Goal: Information Seeking & Learning: Learn about a topic

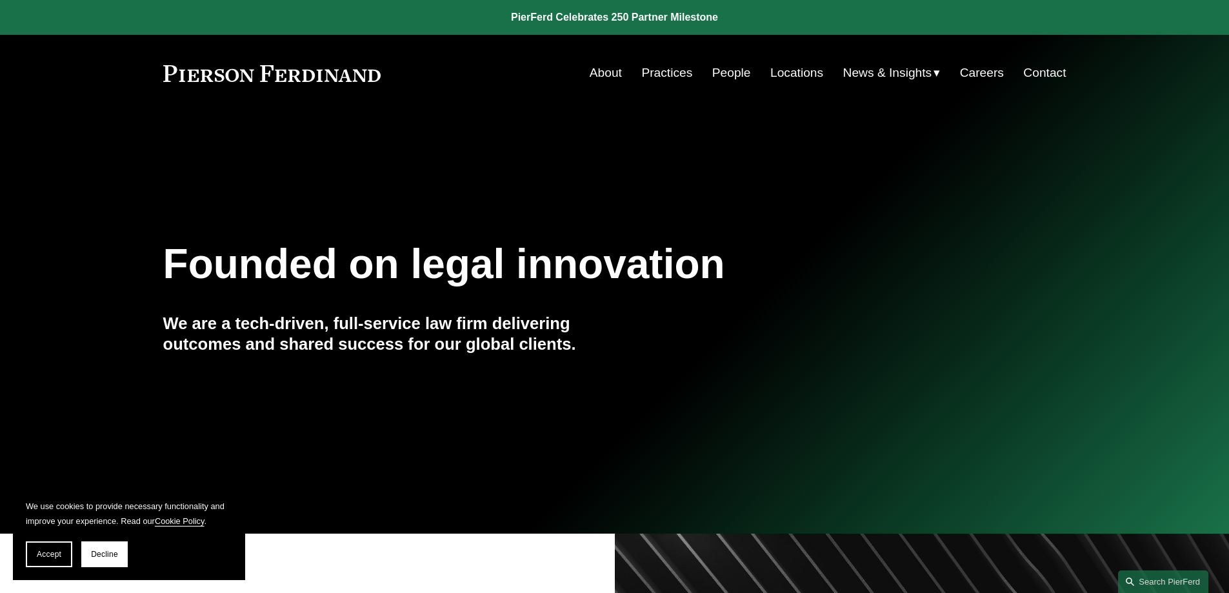
click at [600, 72] on link "About" at bounding box center [606, 73] width 32 height 25
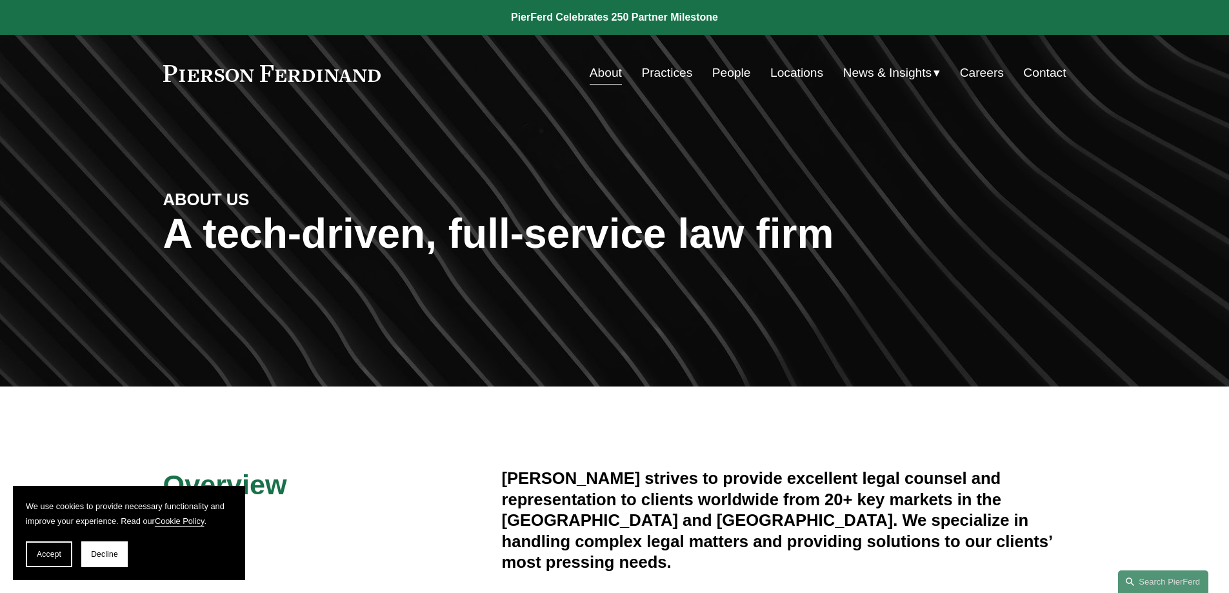
click at [677, 74] on link "Practices" at bounding box center [666, 73] width 51 height 25
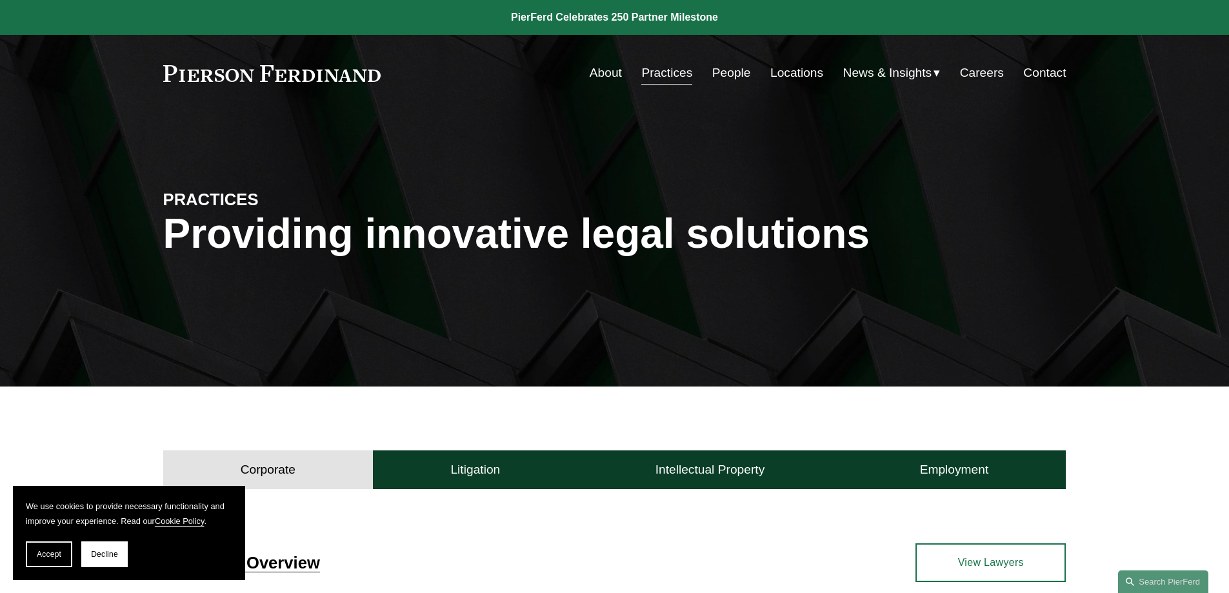
click at [728, 70] on link "People" at bounding box center [731, 73] width 39 height 25
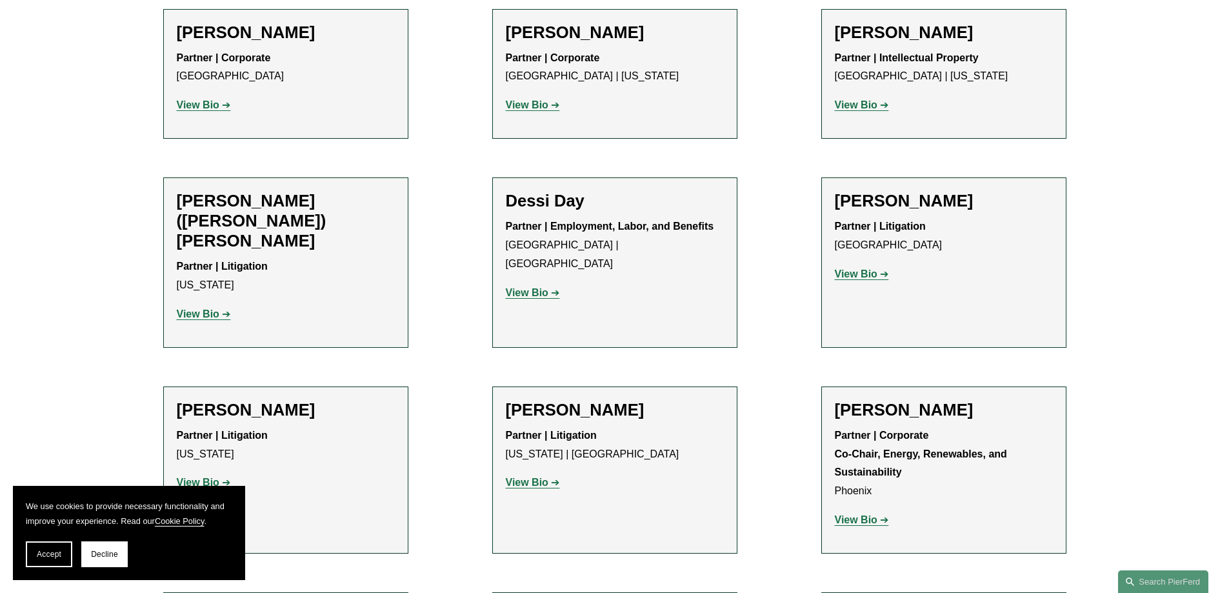
scroll to position [3871, 0]
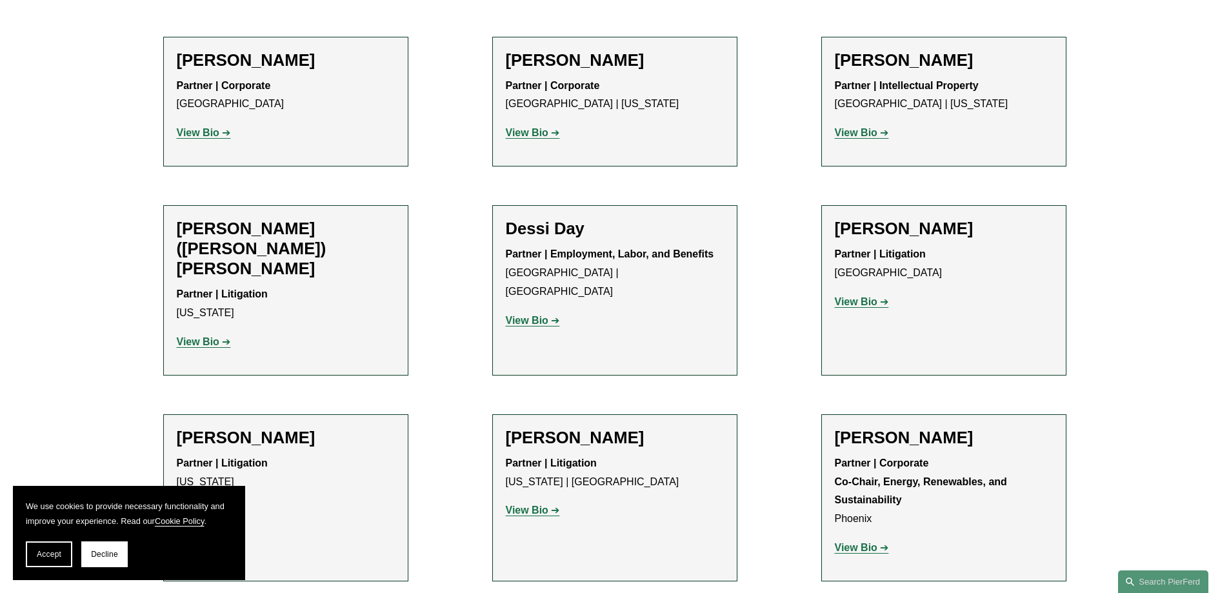
click at [537, 315] on strong "View Bio" at bounding box center [527, 320] width 43 height 11
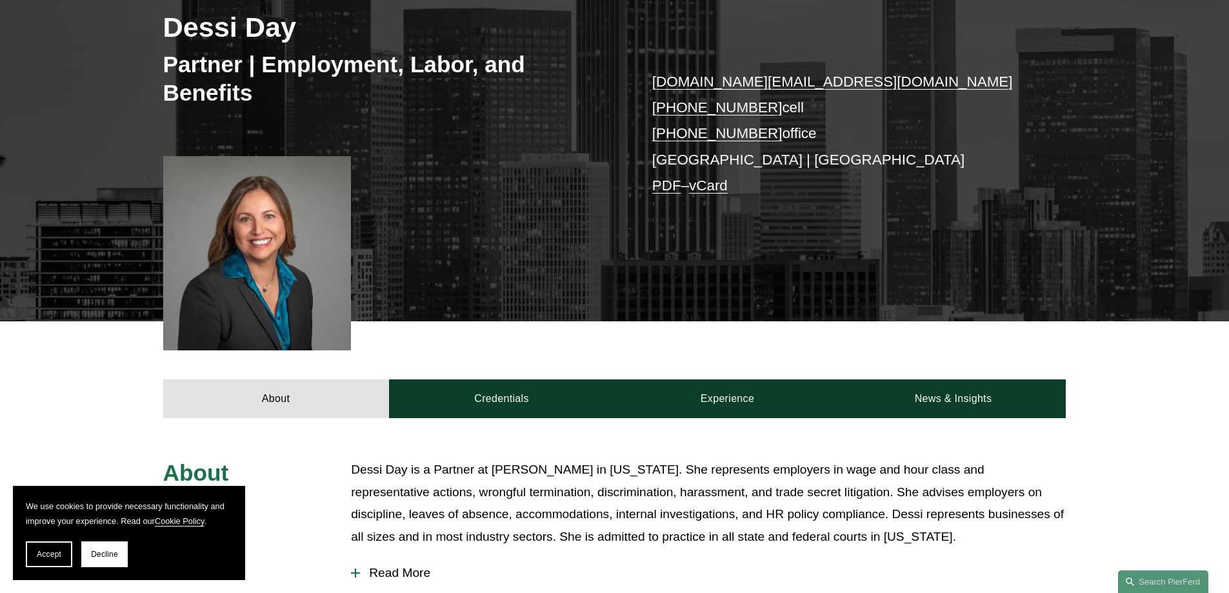
scroll to position [129, 0]
